Goal: Task Accomplishment & Management: Manage account settings

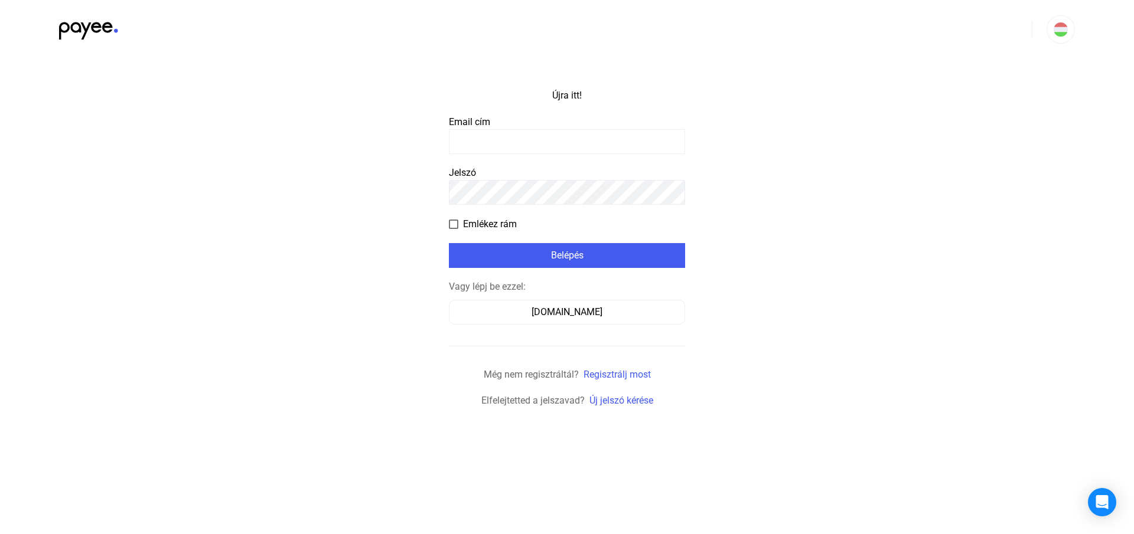
click at [482, 122] on font "Email cím" at bounding box center [469, 121] width 41 height 11
click at [481, 133] on input at bounding box center [567, 141] width 236 height 25
click at [488, 217] on span "Emlékez rám" at bounding box center [490, 224] width 54 height 14
click at [537, 149] on input at bounding box center [567, 141] width 236 height 25
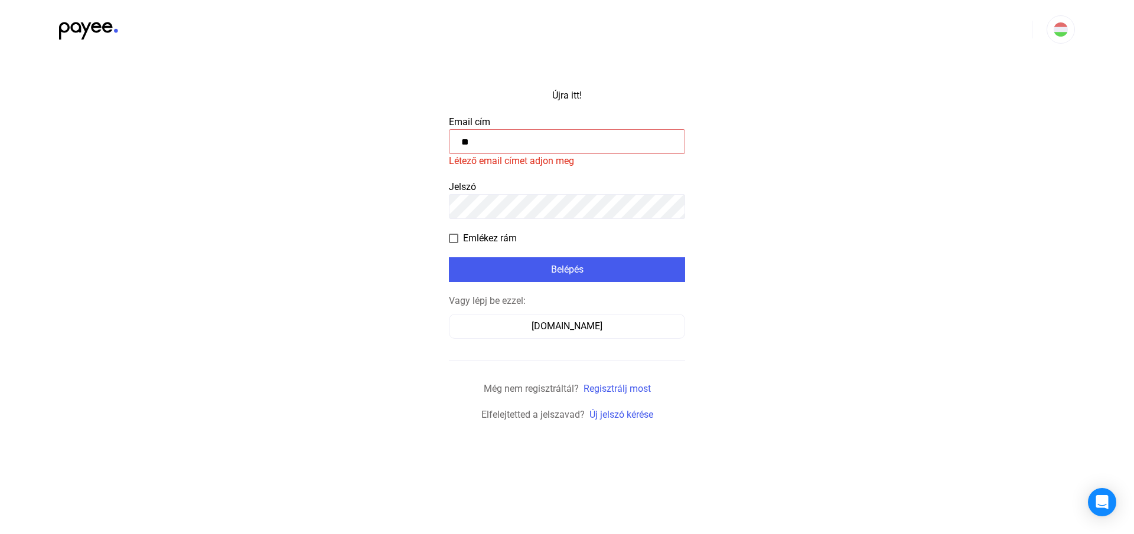
type input "*"
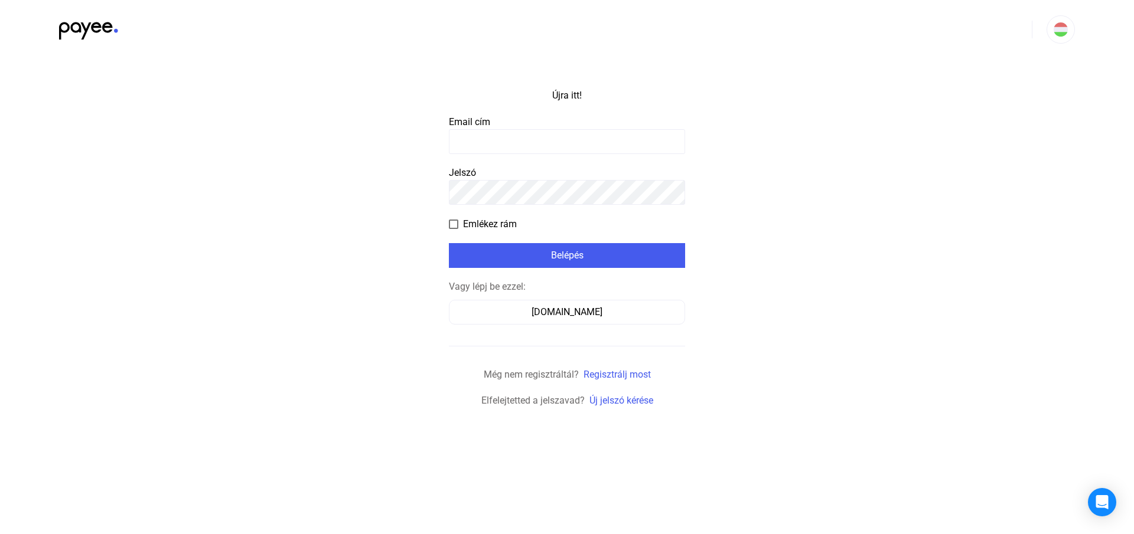
click at [605, 128] on payee-form-field "Email cím" at bounding box center [567, 134] width 236 height 39
click at [601, 135] on input at bounding box center [567, 141] width 236 height 25
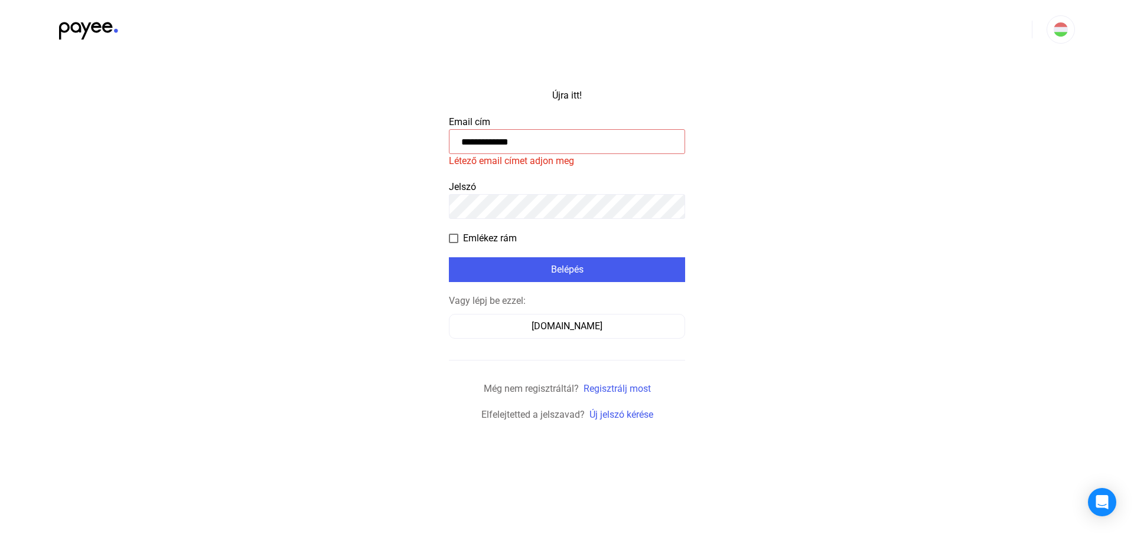
type input "**********"
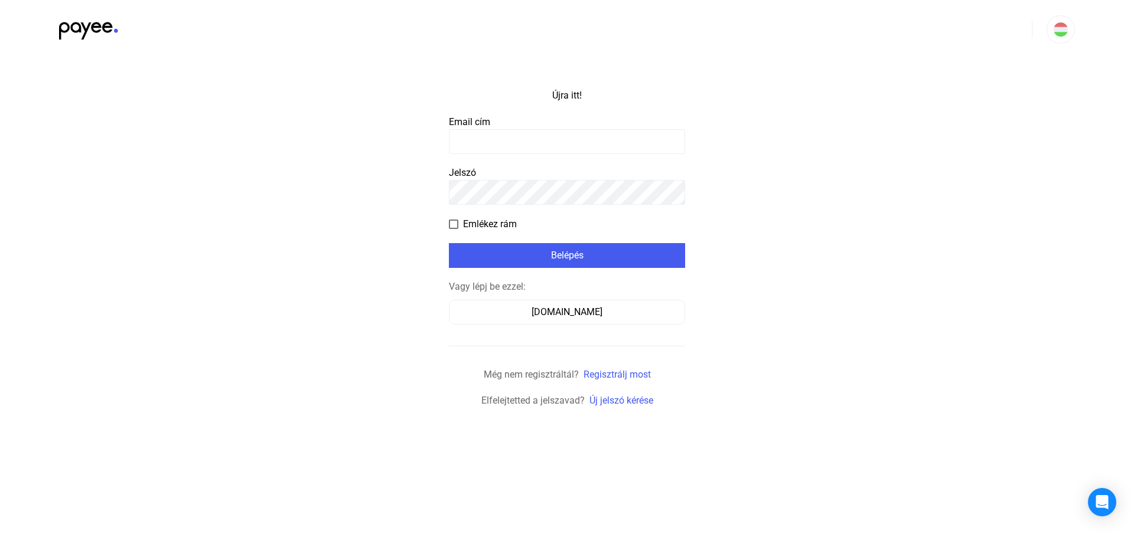
click at [954, 213] on app-form-template "Újra itt! Email cím Jelszó Emlékez rám Belépés Vagy lépj be ezzel: Számlázz.hu …" at bounding box center [567, 233] width 1134 height 349
click at [547, 152] on input at bounding box center [567, 141] width 236 height 25
type input "**********"
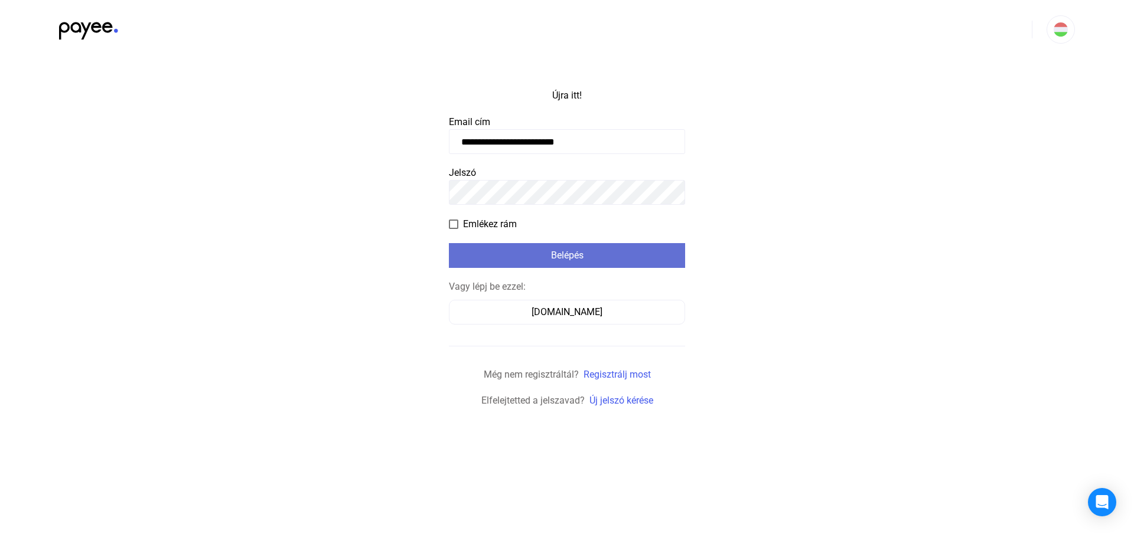
click at [522, 257] on div "Belépés" at bounding box center [566, 256] width 229 height 14
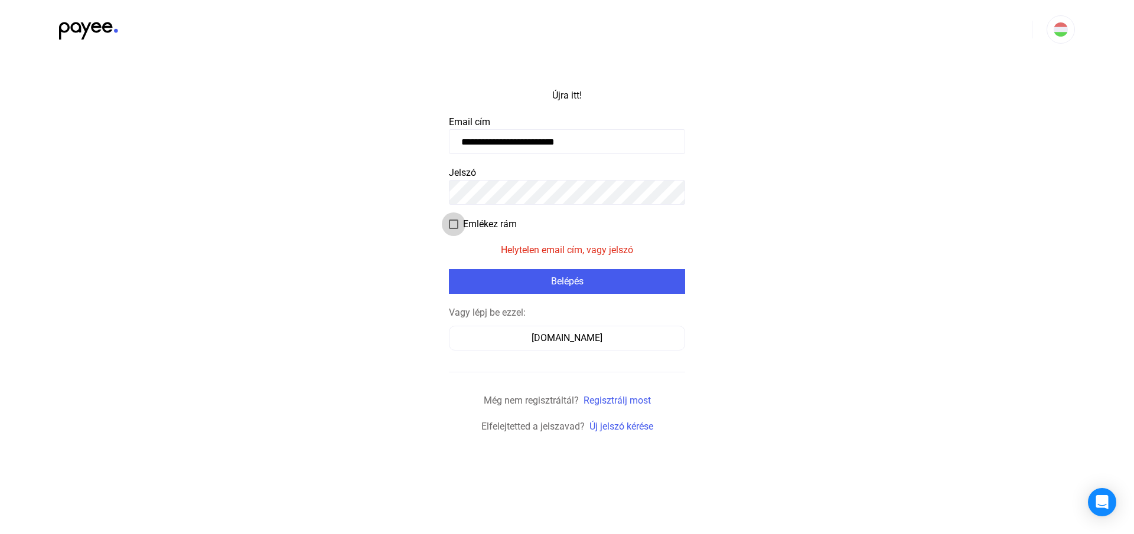
click at [458, 225] on label "Emlékez rám" at bounding box center [483, 224] width 68 height 14
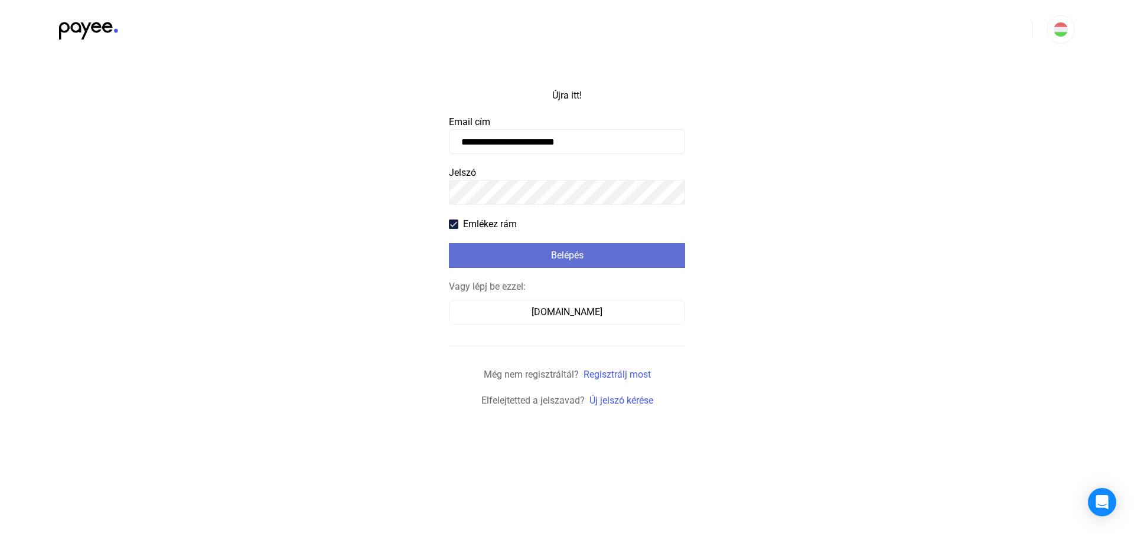
click at [567, 255] on font "Belépés" at bounding box center [567, 255] width 32 height 11
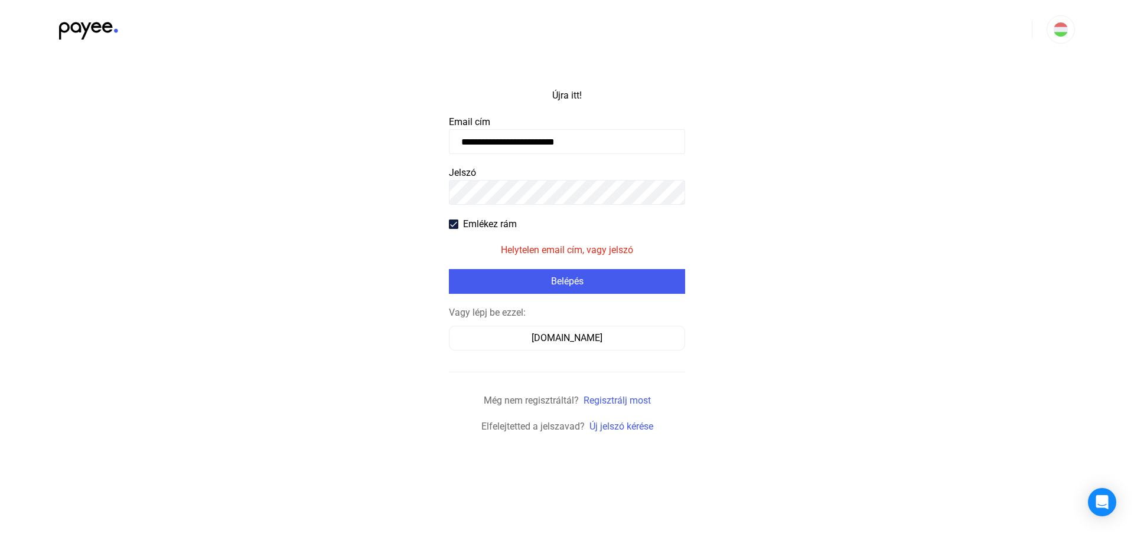
click at [171, 224] on app-form-template "**********" at bounding box center [567, 246] width 1134 height 375
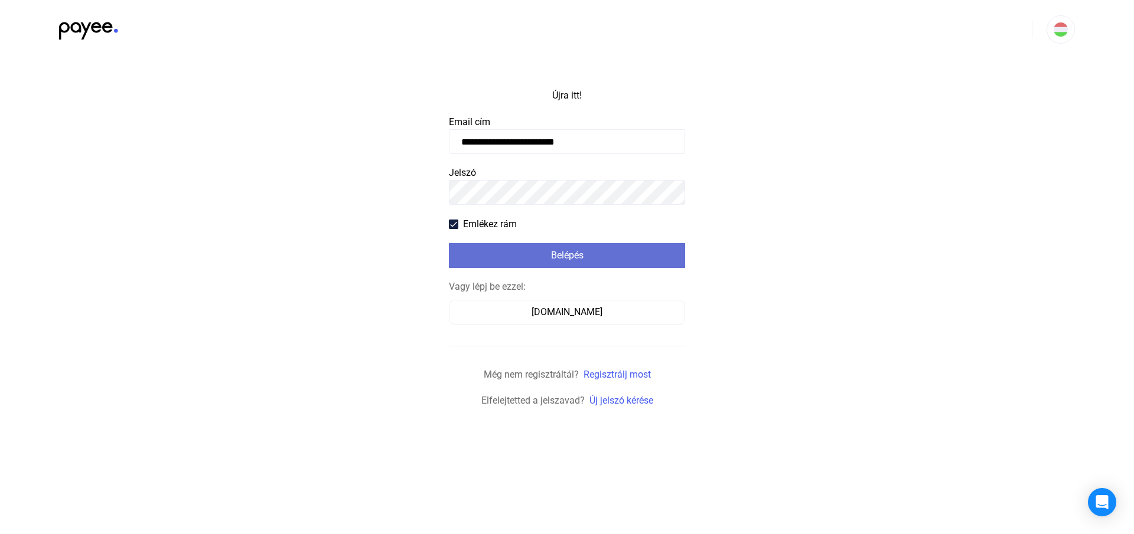
click at [552, 251] on font "Belépés" at bounding box center [567, 255] width 32 height 11
